Goal: Navigation & Orientation: Find specific page/section

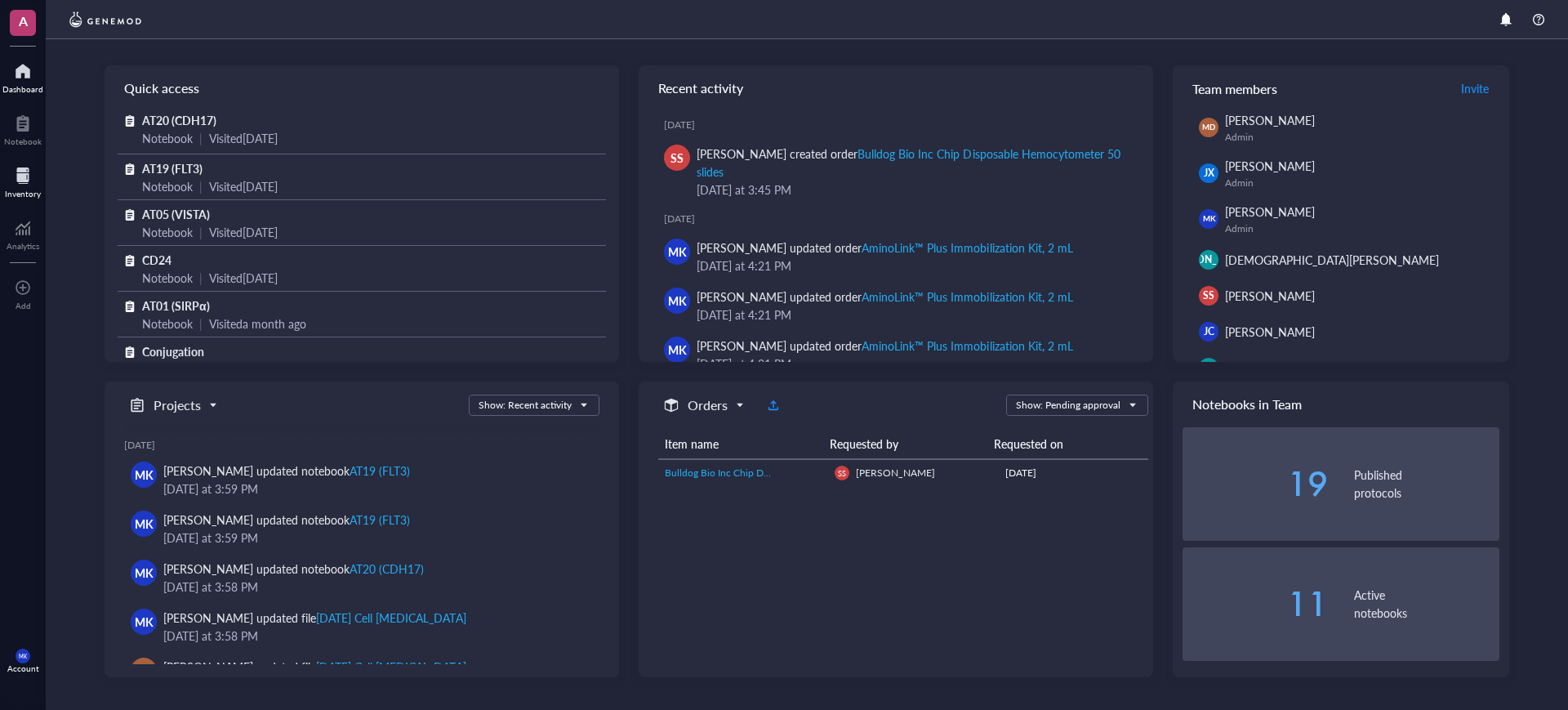
click at [31, 175] on div at bounding box center [22, 175] width 36 height 26
